Goal: Check status: Check status

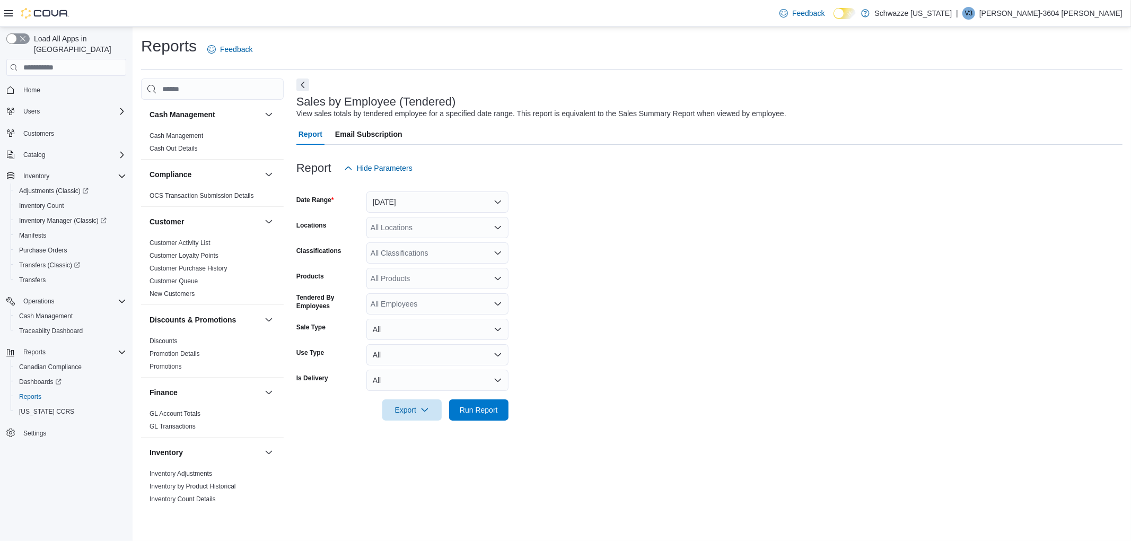
click at [393, 226] on div "All Locations" at bounding box center [437, 227] width 142 height 21
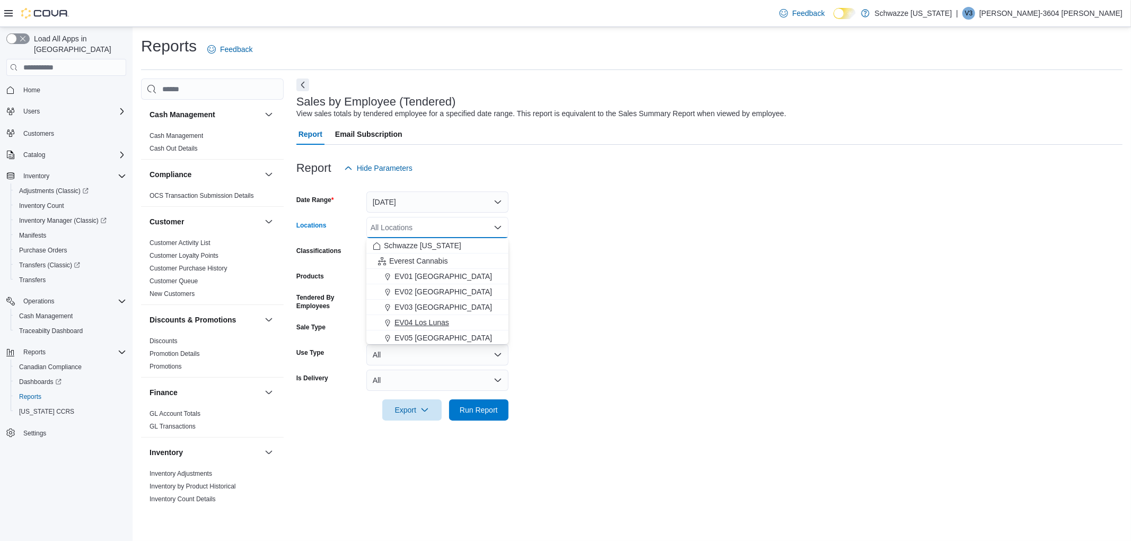
click at [410, 317] on span "EV04 Los Lunas" at bounding box center [422, 322] width 55 height 11
click at [568, 268] on form "Date Range [DATE] Locations EV04 [GEOGRAPHIC_DATA] Combo box. Selected. EV04 Lo…" at bounding box center [709, 300] width 826 height 242
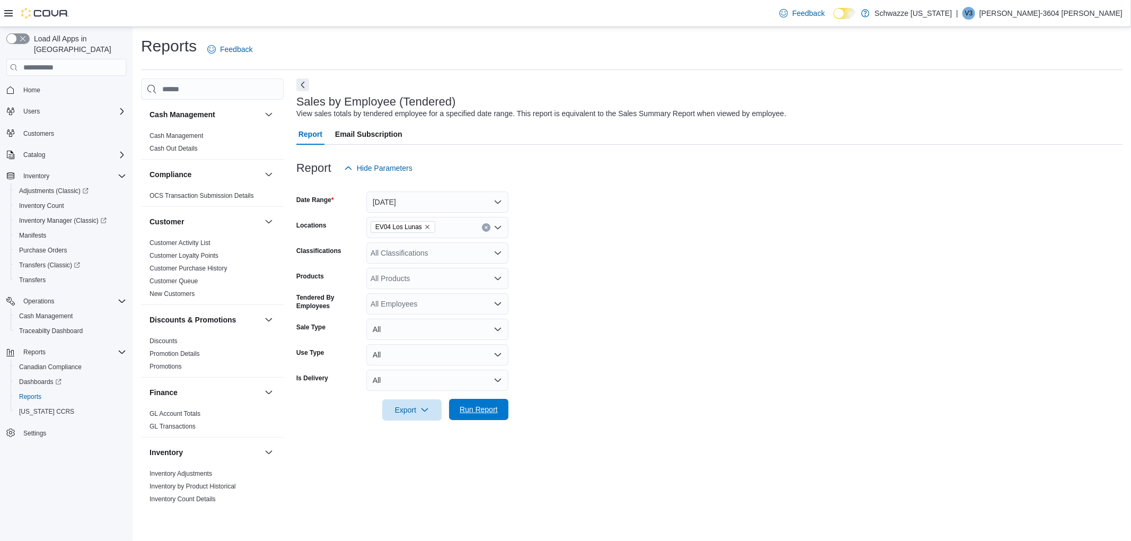
click at [494, 402] on span "Run Report" at bounding box center [478, 409] width 47 height 21
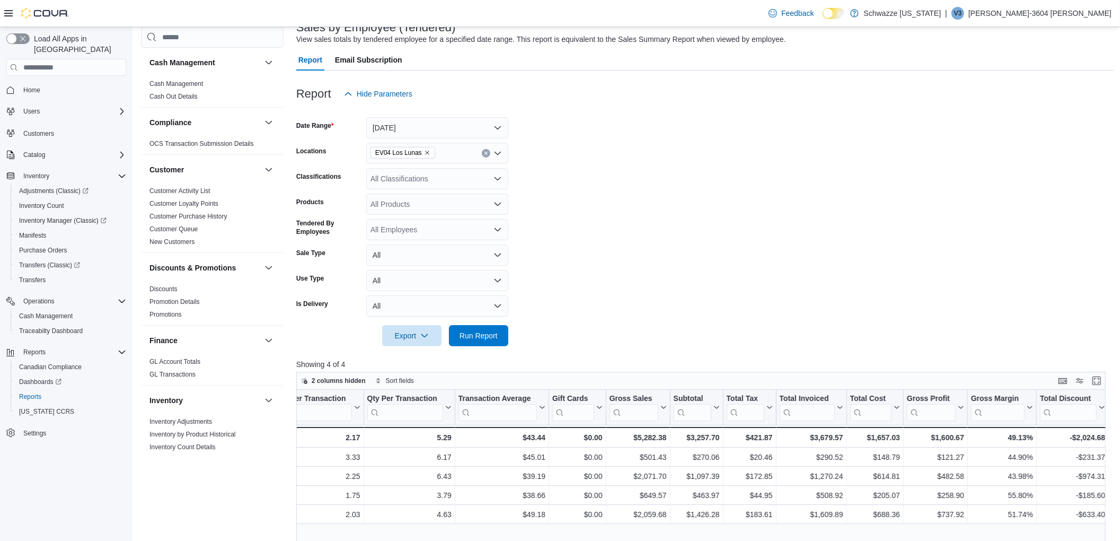
scroll to position [46, 0]
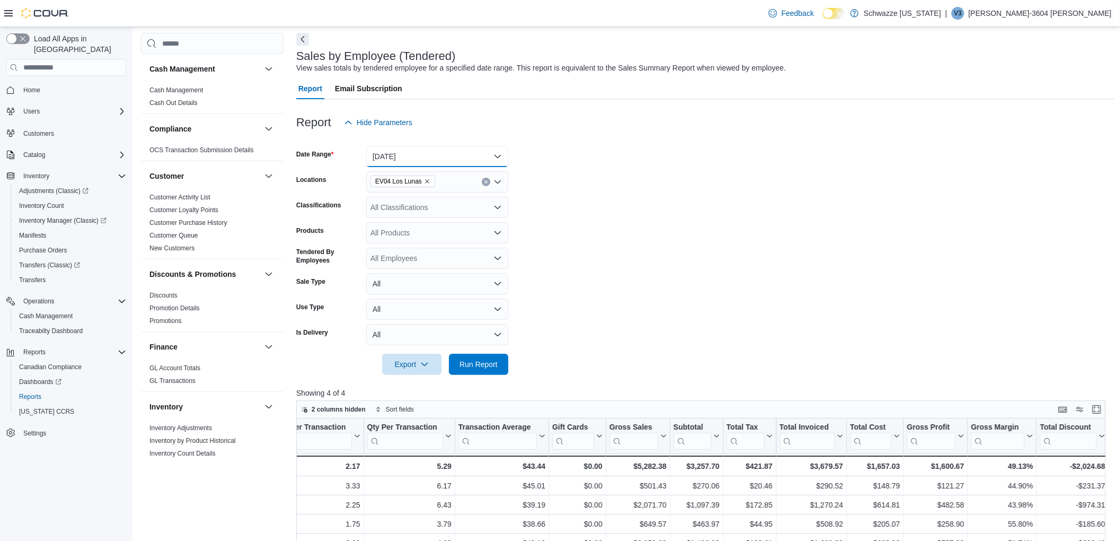
click at [416, 156] on button "[DATE]" at bounding box center [437, 156] width 142 height 21
click at [399, 196] on span "[DATE]" at bounding box center [443, 198] width 121 height 13
click at [475, 364] on span "Run Report" at bounding box center [479, 363] width 38 height 11
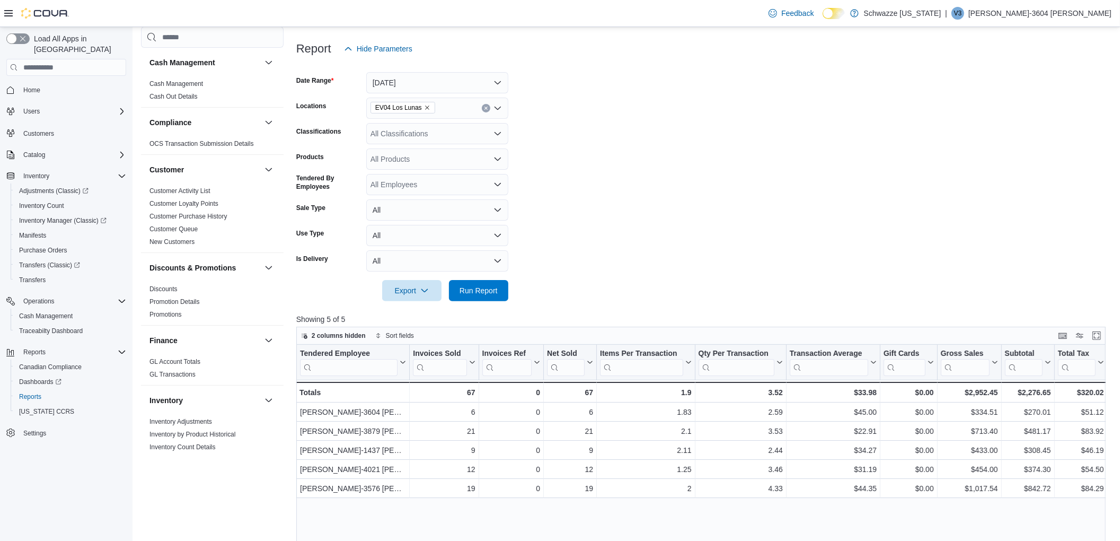
scroll to position [152, 0]
